Goal: Information Seeking & Learning: Learn about a topic

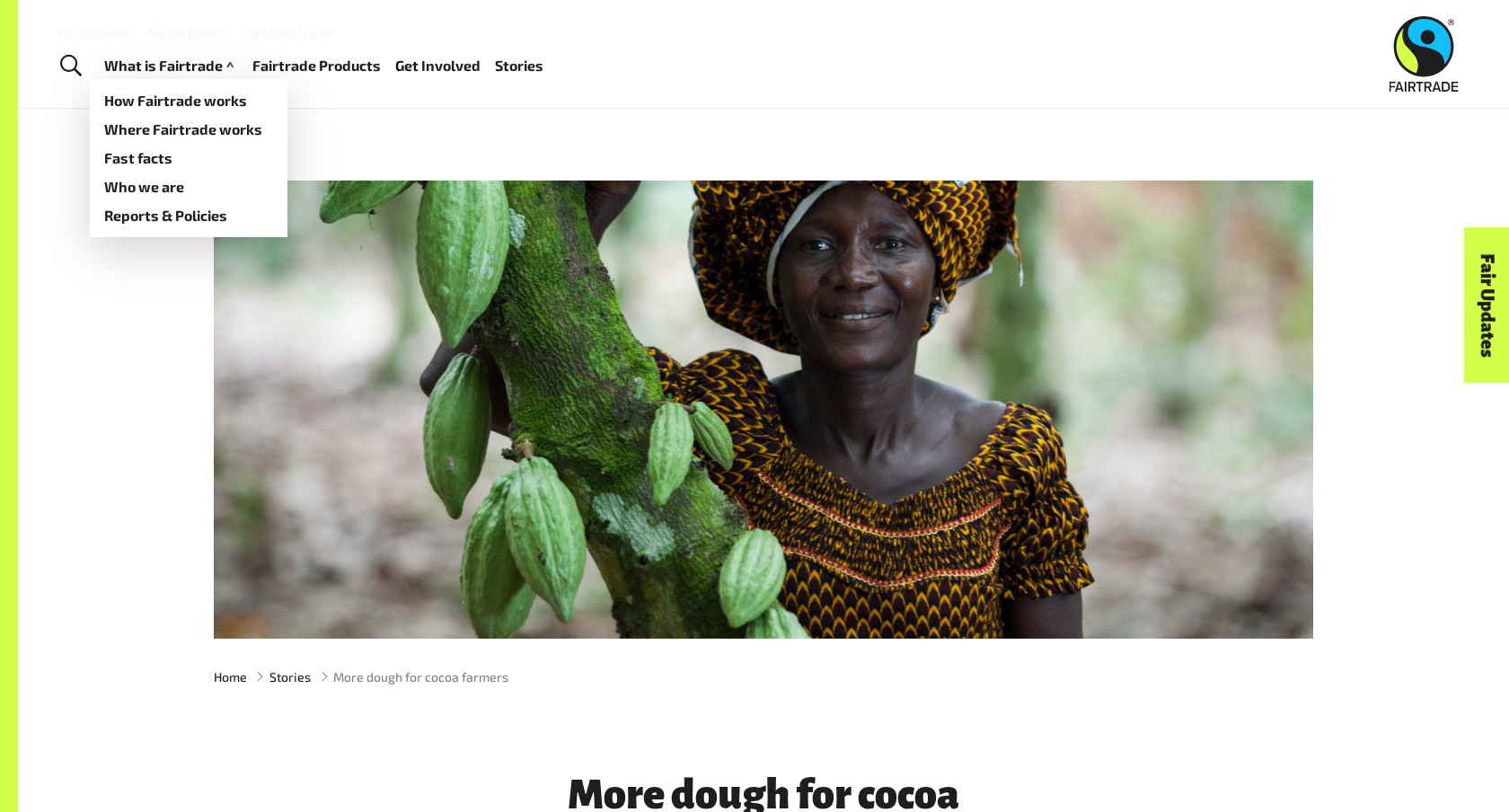
click at [202, 63] on link "What is Fairtrade" at bounding box center [171, 66] width 133 height 26
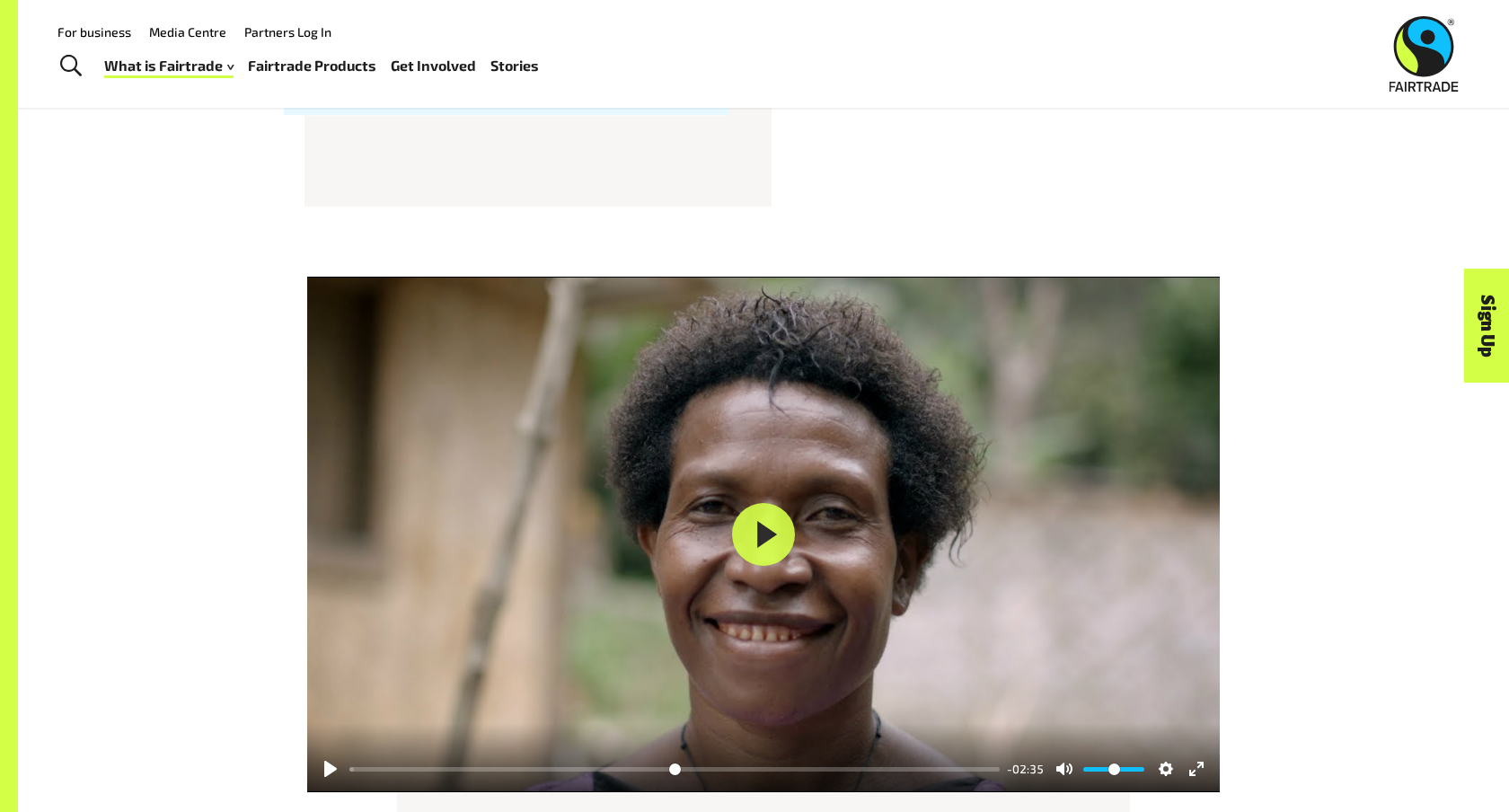
scroll to position [2107, 0]
click at [1416, 38] on img at bounding box center [1424, 53] width 70 height 75
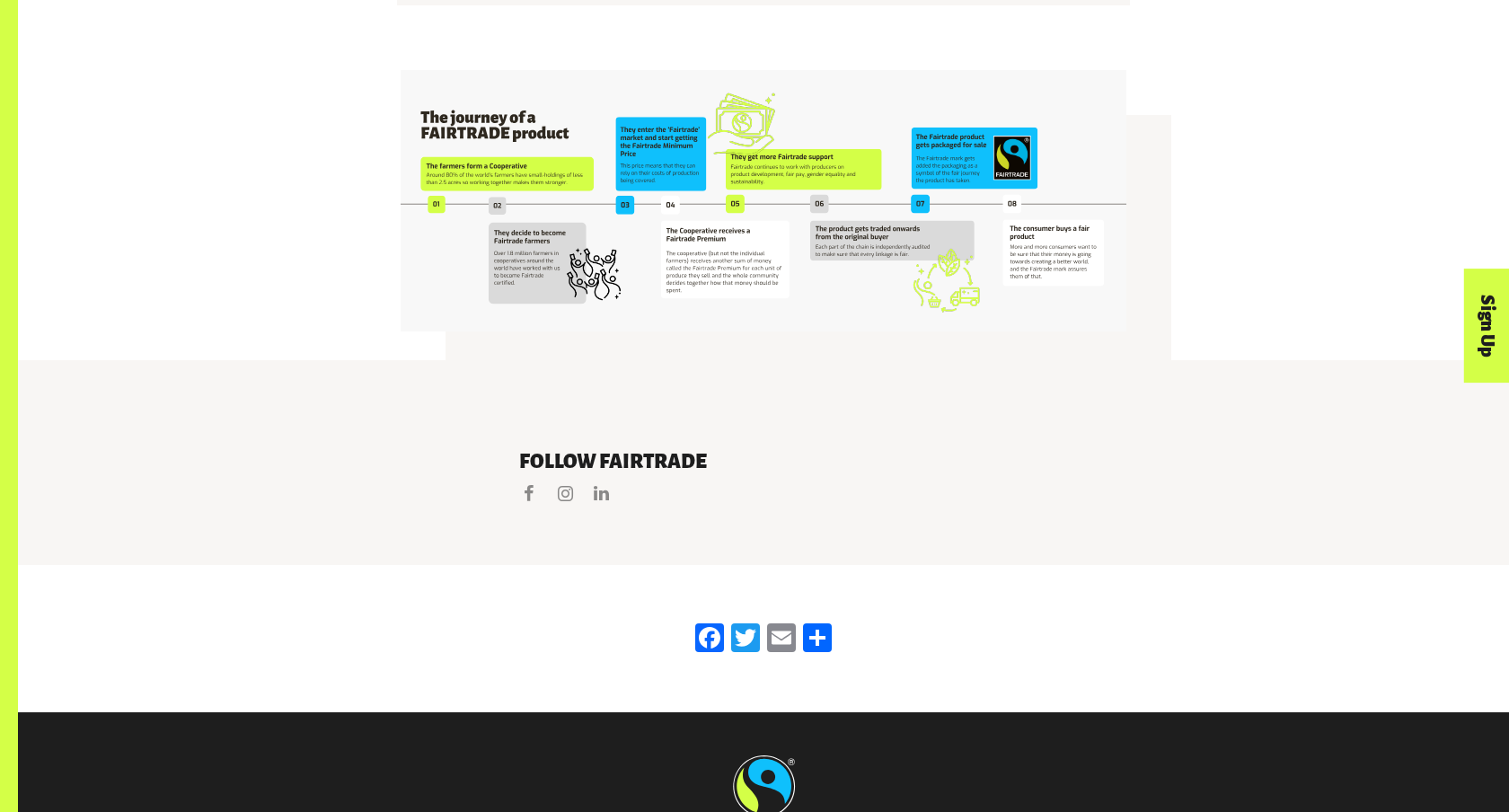
scroll to position [3557, 0]
